Goal: Transaction & Acquisition: Purchase product/service

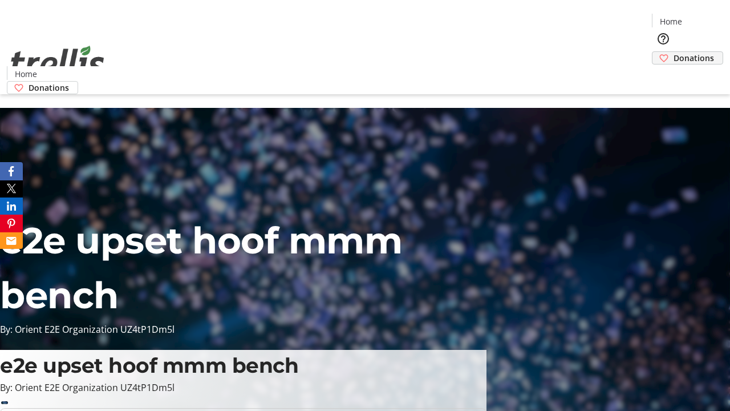
click at [673, 52] on span "Donations" at bounding box center [693, 58] width 40 height 12
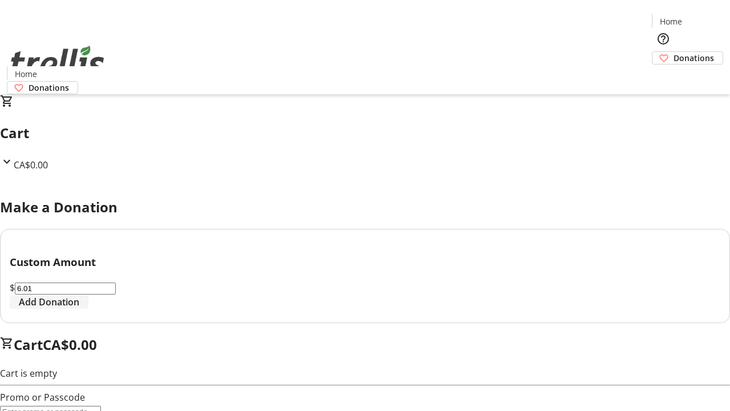
type input "6.01"
click at [79, 309] on span "Add Donation" at bounding box center [49, 302] width 60 height 14
